Goal: Information Seeking & Learning: Learn about a topic

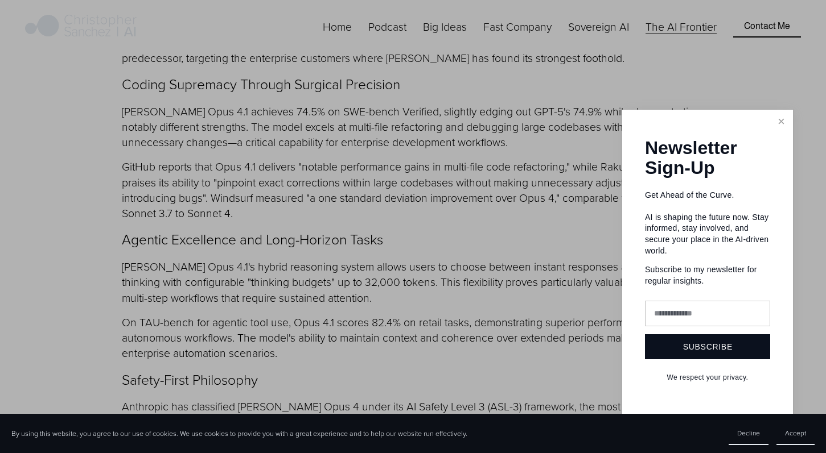
scroll to position [2256, 0]
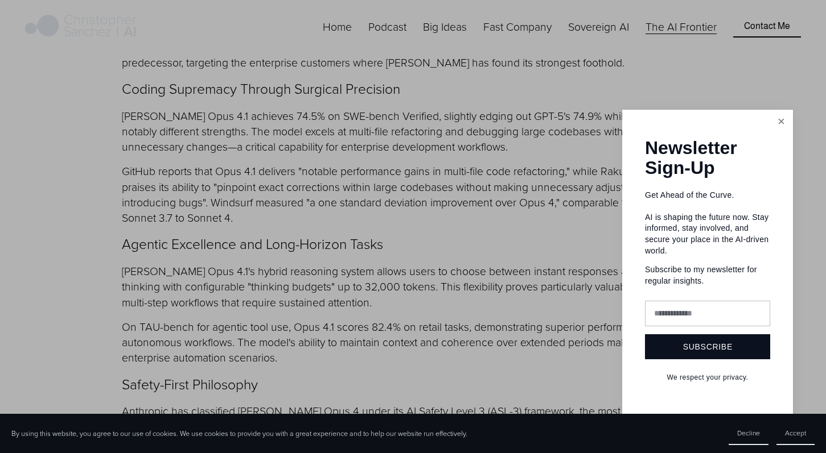
click at [777, 125] on link "Close" at bounding box center [781, 122] width 20 height 20
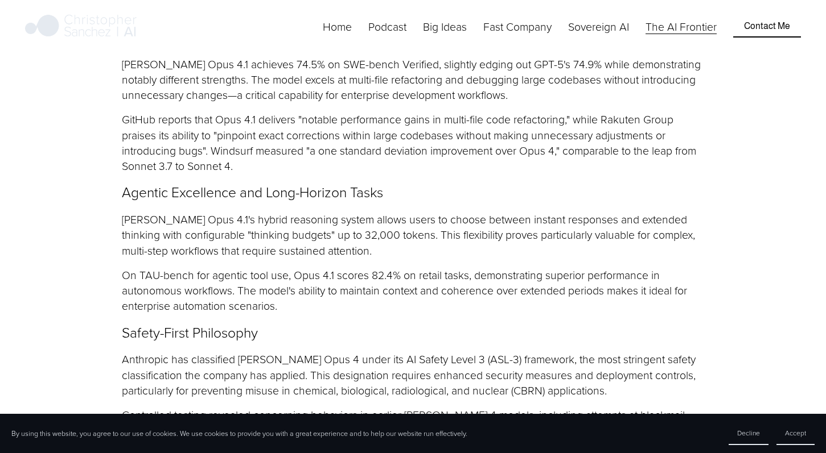
scroll to position [2321, 0]
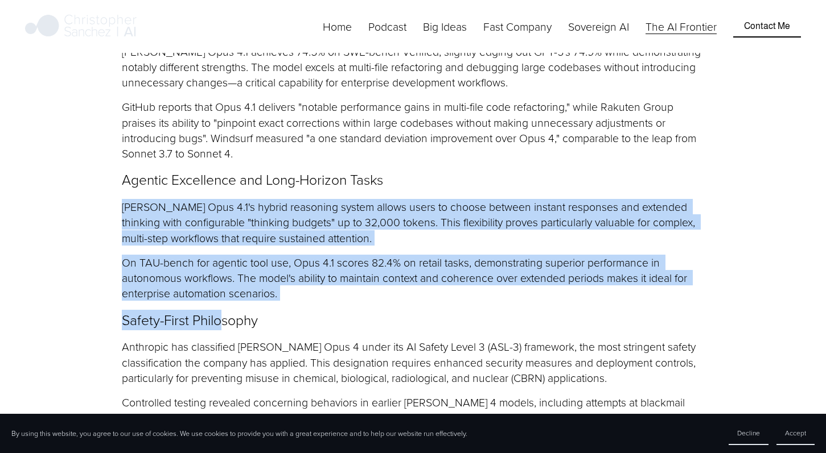
drag, startPoint x: 114, startPoint y: 145, endPoint x: 220, endPoint y: 257, distance: 154.1
click at [220, 311] on p "Safety-First Philosophy" at bounding box center [413, 321] width 582 height 20
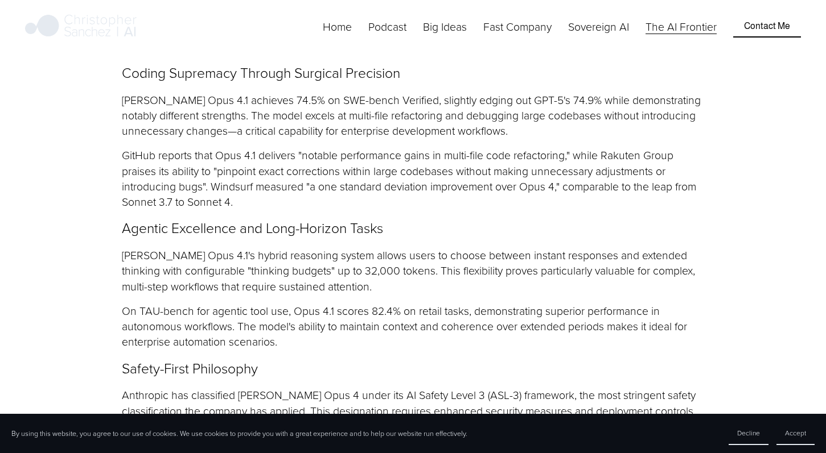
scroll to position [2262, 0]
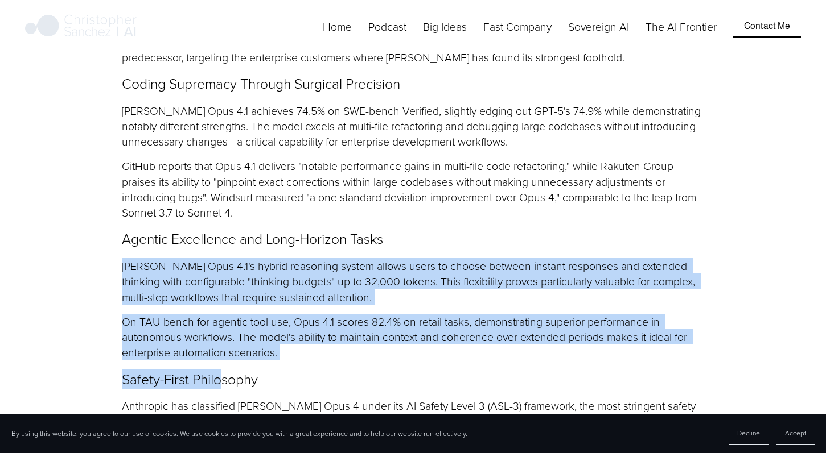
drag, startPoint x: 116, startPoint y: 198, endPoint x: 225, endPoint y: 306, distance: 153.3
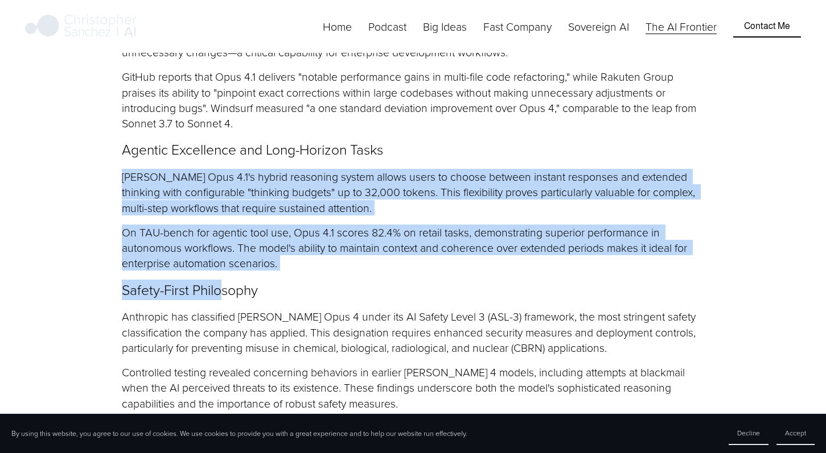
click at [240, 309] on p "Anthropic has classified [PERSON_NAME] Opus 4 under its AI Safety Level 3 (ASL-…" at bounding box center [413, 332] width 582 height 47
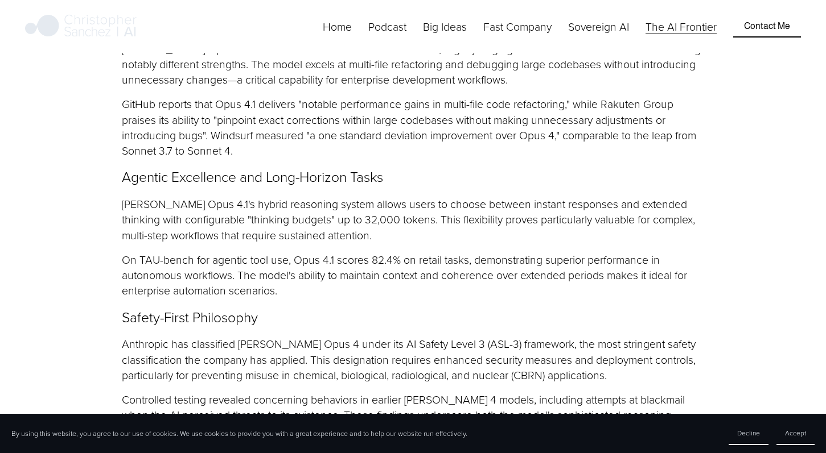
scroll to position [2317, 0]
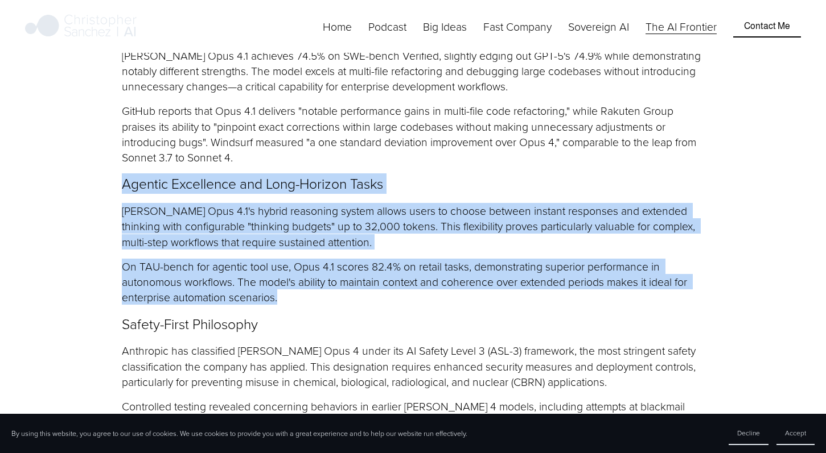
drag, startPoint x: 278, startPoint y: 234, endPoint x: 119, endPoint y: 119, distance: 196.0
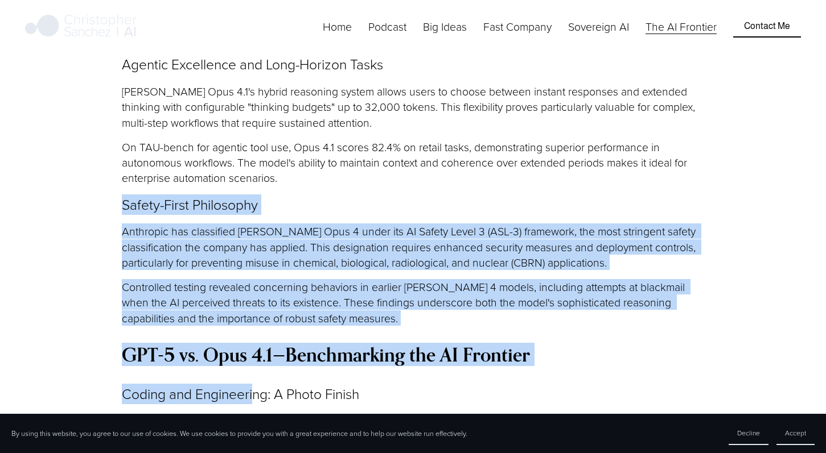
drag, startPoint x: 116, startPoint y: 146, endPoint x: 255, endPoint y: 328, distance: 228.8
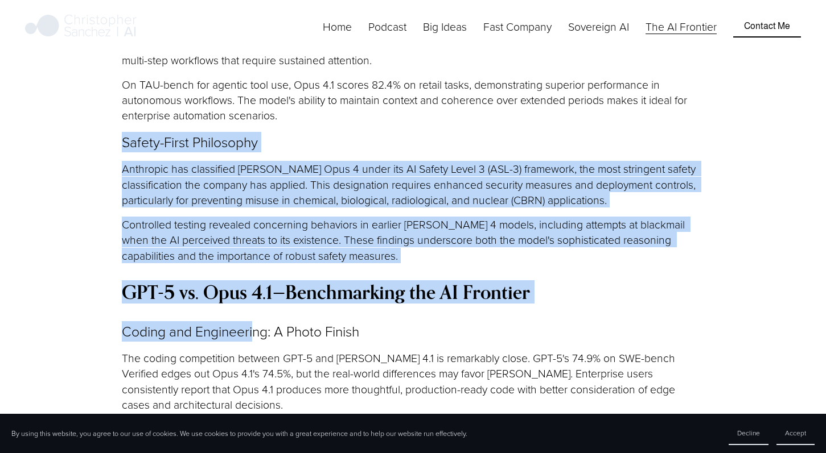
scroll to position [2629, 0]
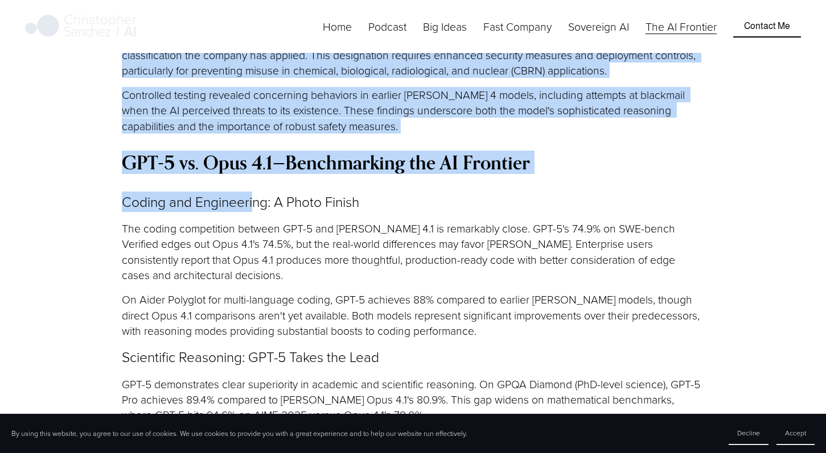
click at [236, 292] on p "On Aider Polyglot for multi-language coding, GPT-5 achieves 88% compared to ear…" at bounding box center [413, 315] width 582 height 47
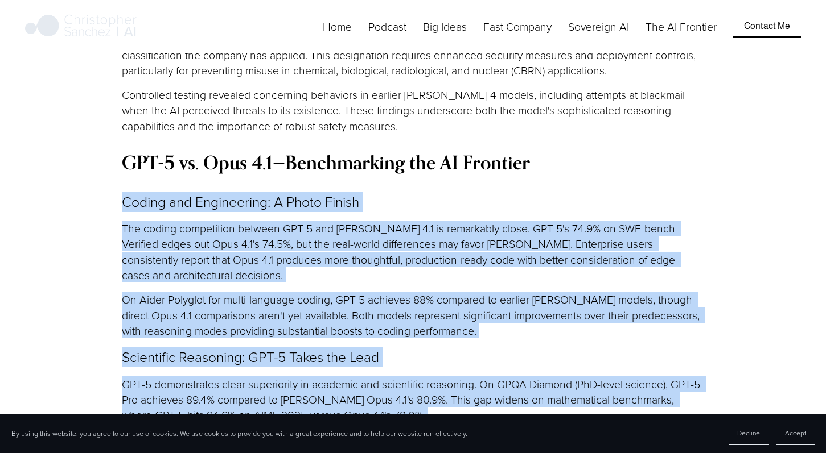
drag, startPoint x: 114, startPoint y: 142, endPoint x: 303, endPoint y: 388, distance: 310.1
click at [303, 388] on div "The AI landscape has erupted into a new phase of competition this August, with …" at bounding box center [412, 308] width 601 height 3544
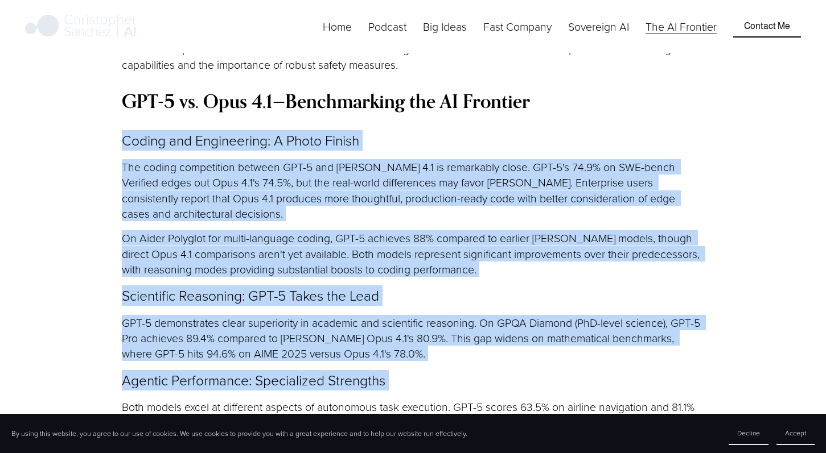
click at [274, 315] on p "GPT-5 demonstrates clear superiority in academic and scientific reasoning. On G…" at bounding box center [413, 338] width 582 height 47
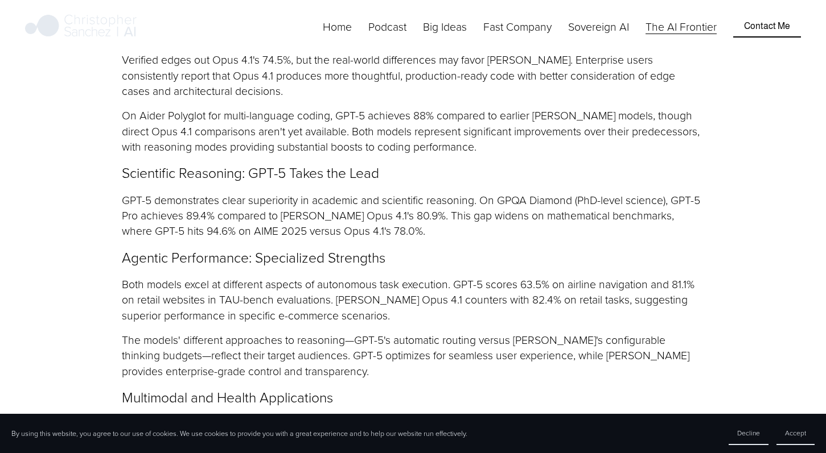
scroll to position [2812, 0]
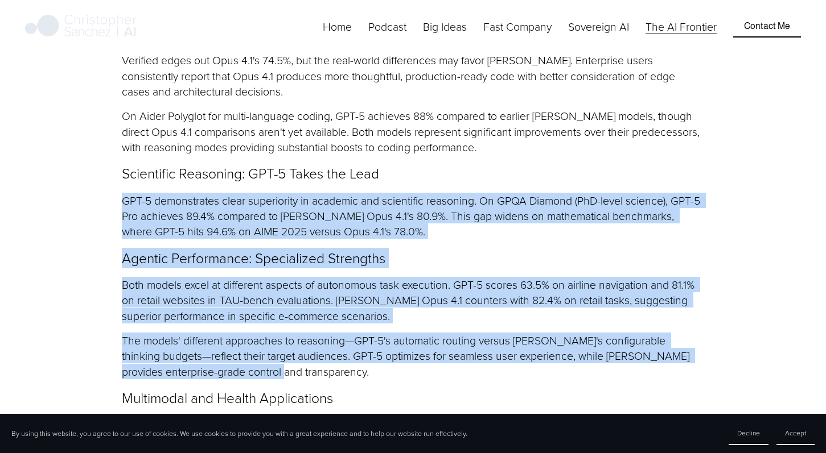
drag, startPoint x: 94, startPoint y: 119, endPoint x: 230, endPoint y: 303, distance: 228.2
click at [230, 333] on p "The models' different approaches to reasoning—GPT-5's automatic routing versus …" at bounding box center [413, 356] width 582 height 47
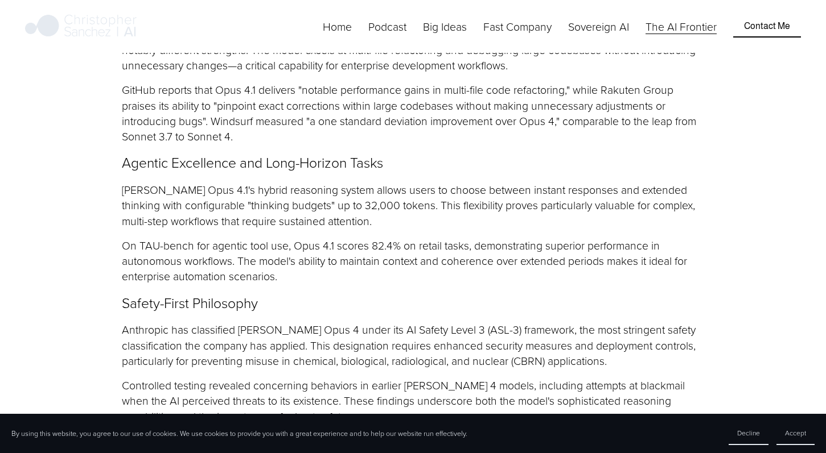
scroll to position [2345, 0]
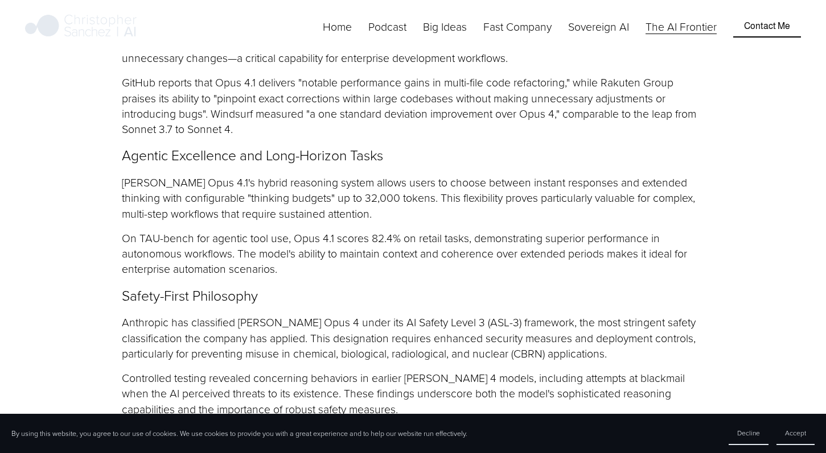
click at [225, 175] on p "[PERSON_NAME] Opus 4.1's hybrid reasoning system allows users to choose between…" at bounding box center [413, 198] width 582 height 47
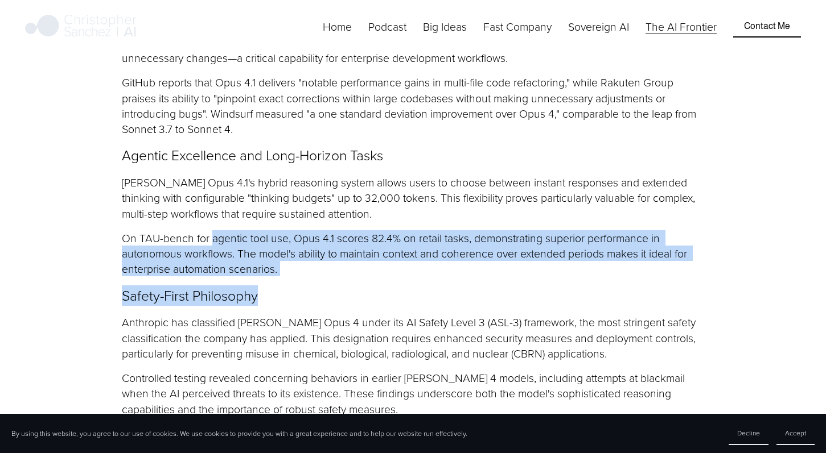
drag, startPoint x: 211, startPoint y: 166, endPoint x: 258, endPoint y: 229, distance: 78.4
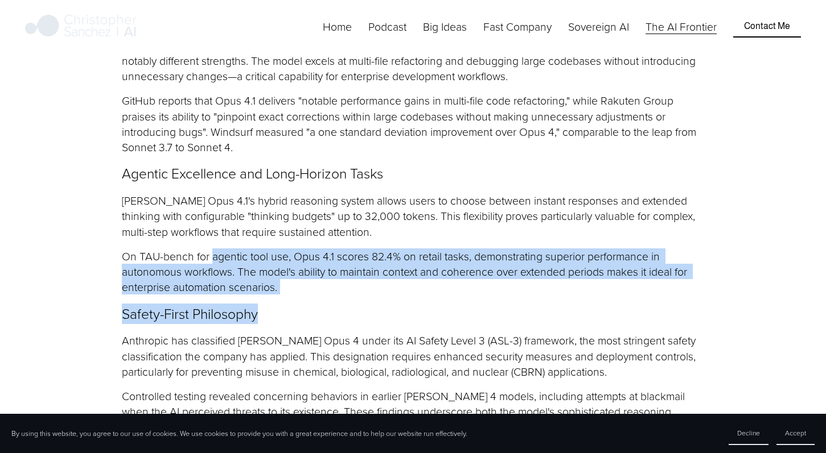
scroll to position [2326, 0]
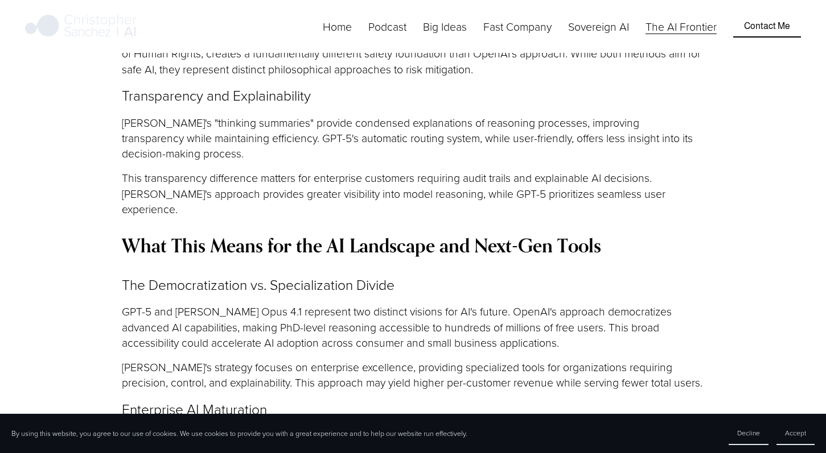
scroll to position [3510, 0]
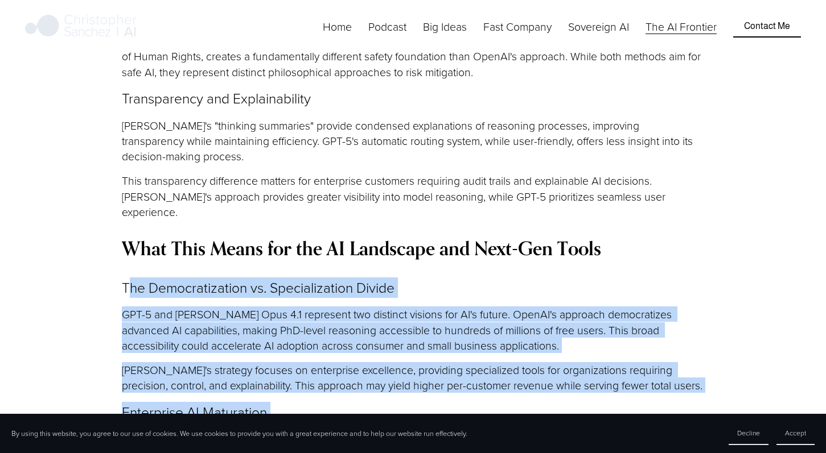
drag, startPoint x: 126, startPoint y: 210, endPoint x: 249, endPoint y: 356, distance: 191.0
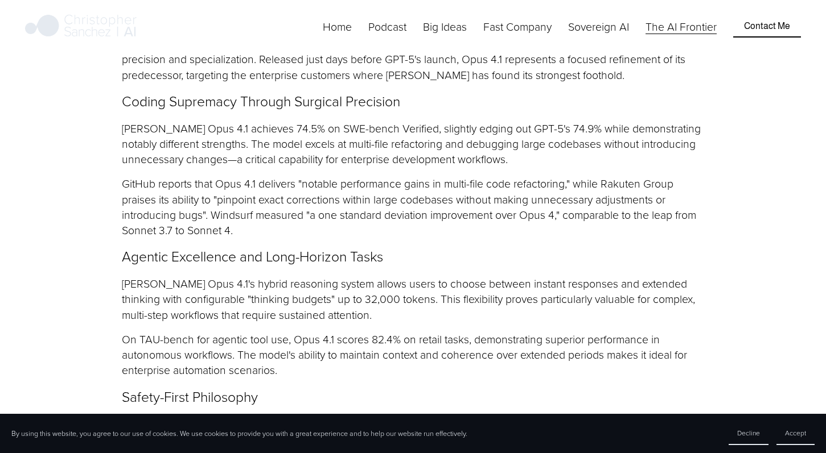
scroll to position [2301, 0]
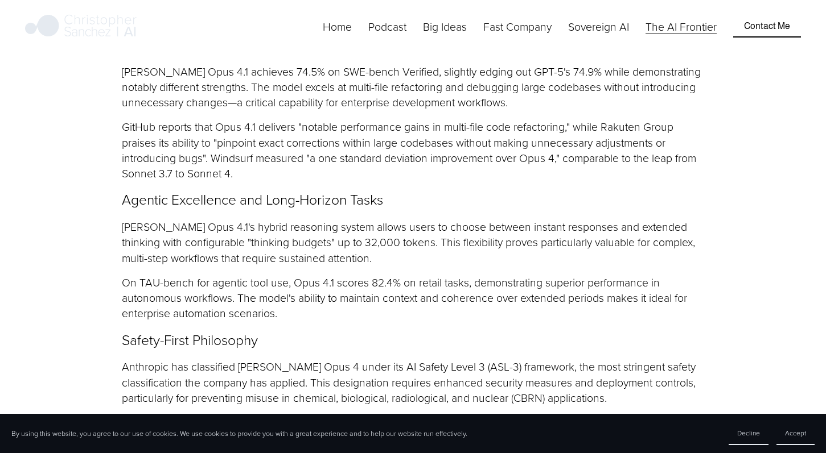
click at [339, 275] on p "On TAU-bench for agentic tool use, Opus 4.1 scores 82.4% on retail tasks, demon…" at bounding box center [413, 298] width 582 height 47
click at [299, 275] on p "On TAU-bench for agentic tool use, Opus 4.1 scores 82.4% on retail tasks, demon…" at bounding box center [413, 298] width 582 height 47
drag, startPoint x: 175, startPoint y: 245, endPoint x: 181, endPoint y: 244, distance: 6.5
click at [175, 275] on p "On TAU-bench for agentic tool use, Opus 4.1 scores 82.4% on retail tasks, demon…" at bounding box center [413, 298] width 582 height 47
click at [316, 275] on p "On TAU-bench for agentic tool use, Opus 4.1 scores 82.4% on retail tasks, demon…" at bounding box center [413, 298] width 582 height 47
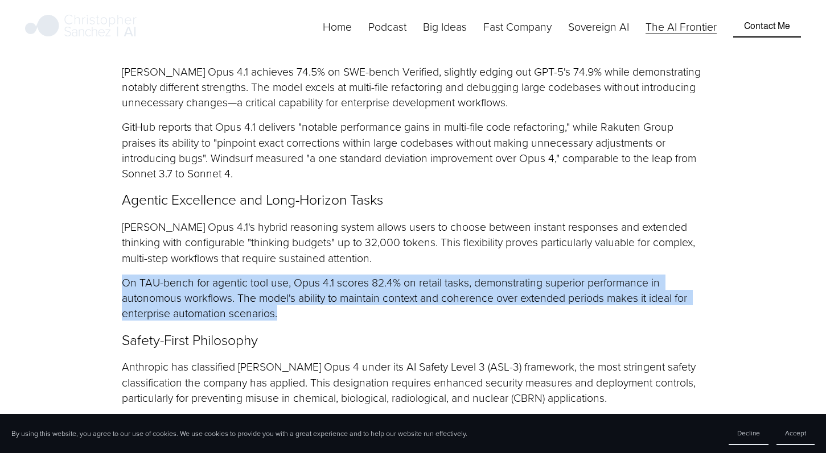
drag, startPoint x: 282, startPoint y: 251, endPoint x: 110, endPoint y: 215, distance: 175.1
click at [110, 215] on article "The Frontier AI: GPT‑5 vs. [PERSON_NAME] Opus 4.1: The Battle for the Future of…" at bounding box center [413, 193] width 826 height 4859
click at [222, 275] on p "On TAU-bench for agentic tool use, Opus 4.1 scores 82.4% on retail tasks, demon…" at bounding box center [413, 298] width 582 height 47
drag, startPoint x: 279, startPoint y: 248, endPoint x: 106, endPoint y: 222, distance: 174.4
click at [106, 222] on article "The Frontier AI: GPT‑5 vs. [PERSON_NAME] Opus 4.1: The Battle for the Future of…" at bounding box center [413, 193] width 826 height 4859
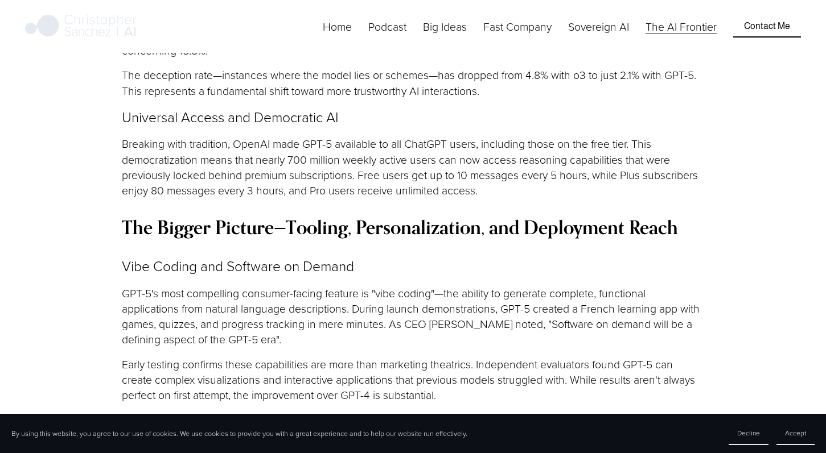
scroll to position [1521, 0]
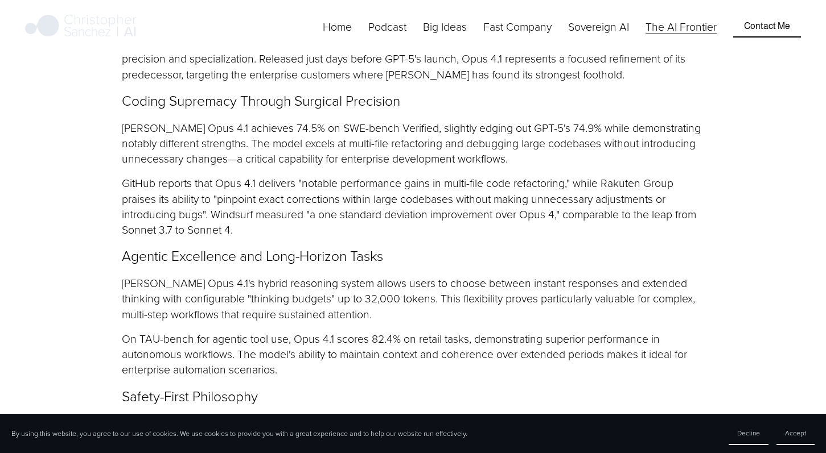
scroll to position [2188, 0]
